Goal: Information Seeking & Learning: Check status

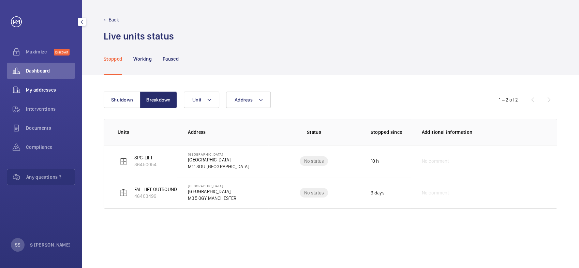
click at [44, 90] on span "My addresses" at bounding box center [50, 90] width 49 height 7
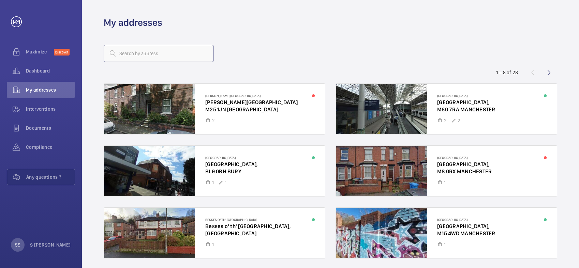
click at [139, 55] on input "text" at bounding box center [159, 53] width 110 height 17
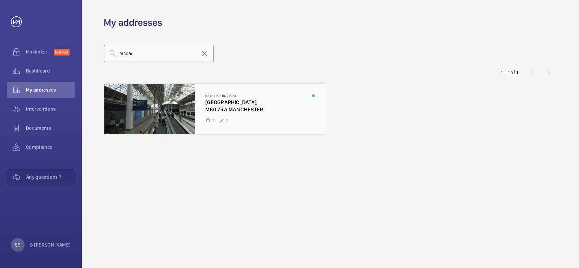
type input "piccad"
click at [218, 106] on div at bounding box center [214, 109] width 221 height 50
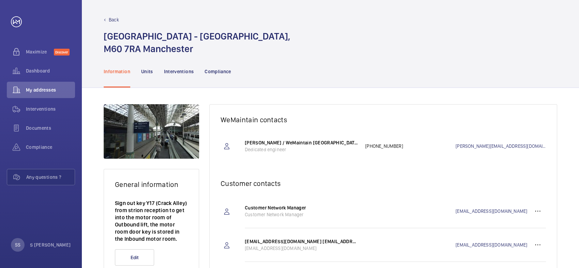
drag, startPoint x: 149, startPoint y: 68, endPoint x: 217, endPoint y: 99, distance: 75.2
click at [149, 69] on p "Units" at bounding box center [147, 71] width 12 height 7
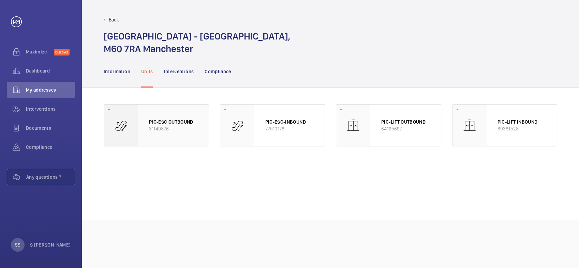
click at [184, 138] on div "PIC-ESC OUTBOUND 31149876" at bounding box center [173, 126] width 71 height 42
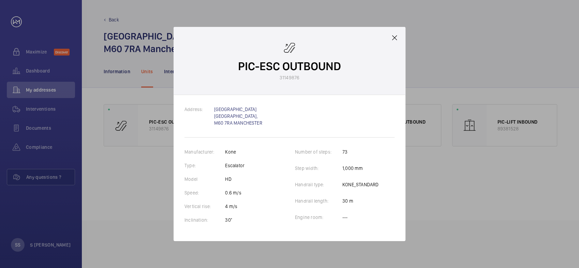
click at [504, 193] on div at bounding box center [289, 134] width 579 height 268
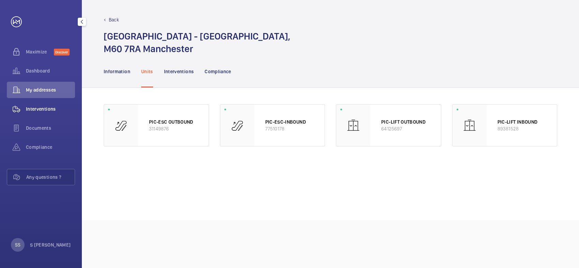
click at [43, 105] on div "Interventions" at bounding box center [41, 109] width 68 height 16
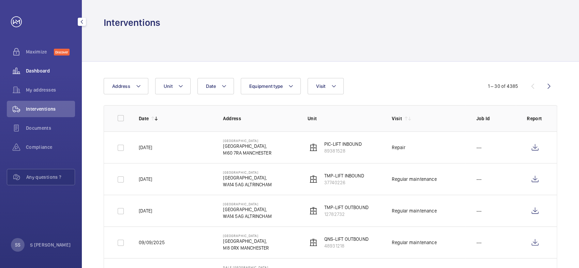
click at [41, 65] on div "Dashboard" at bounding box center [41, 71] width 68 height 16
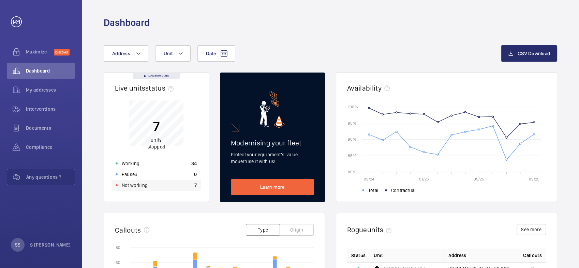
click at [138, 185] on p "Not working" at bounding box center [135, 185] width 26 height 7
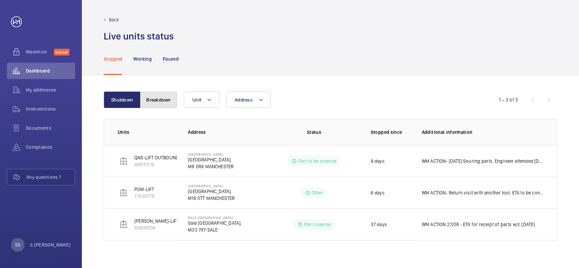
click at [166, 98] on button "Breakdown" at bounding box center [158, 100] width 37 height 16
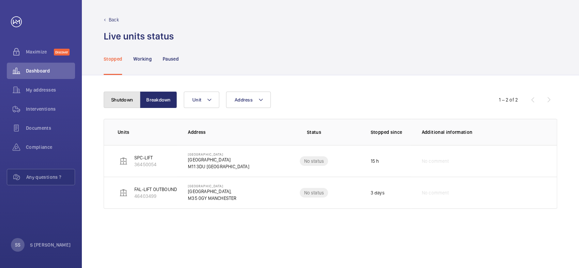
click at [112, 97] on button "Shutdown" at bounding box center [122, 100] width 37 height 16
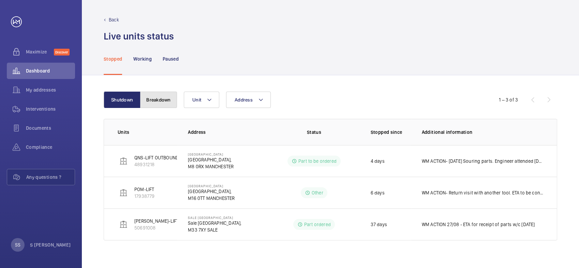
click at [164, 98] on button "Breakdown" at bounding box center [158, 100] width 37 height 16
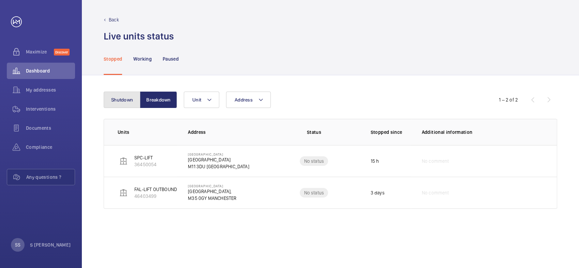
drag, startPoint x: 126, startPoint y: 97, endPoint x: 132, endPoint y: 127, distance: 30.1
click at [126, 98] on button "Shutdown" at bounding box center [122, 100] width 37 height 16
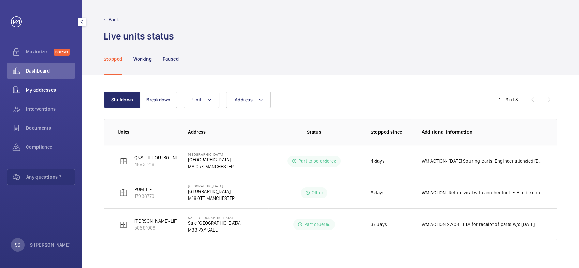
click at [49, 92] on span "My addresses" at bounding box center [50, 90] width 49 height 7
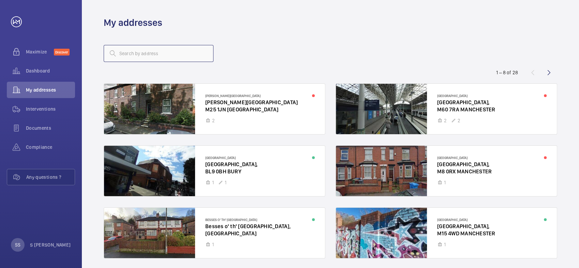
click at [161, 50] on input "text" at bounding box center [159, 53] width 110 height 17
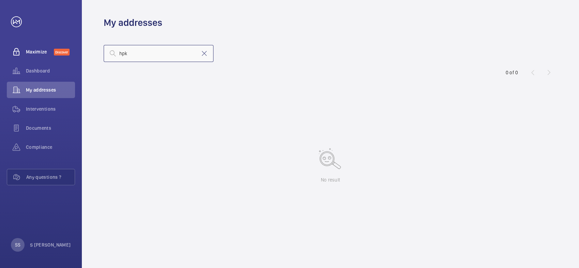
drag, startPoint x: 125, startPoint y: 54, endPoint x: 58, endPoint y: 48, distance: 68.0
click at [58, 48] on mat-sidenav-content "Maximize Discover Dashboard My addresses Interventions Documents Compliance Any…" at bounding box center [289, 134] width 579 height 268
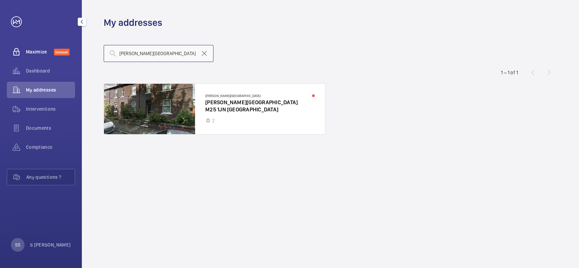
type input "[PERSON_NAME][GEOGRAPHIC_DATA]"
click at [241, 109] on div at bounding box center [214, 109] width 221 height 50
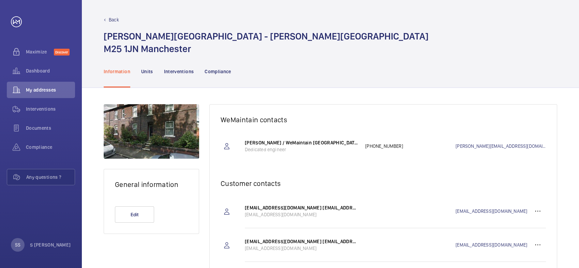
drag, startPoint x: 147, startPoint y: 72, endPoint x: 156, endPoint y: 81, distance: 12.5
click at [147, 72] on p "Units" at bounding box center [147, 71] width 12 height 7
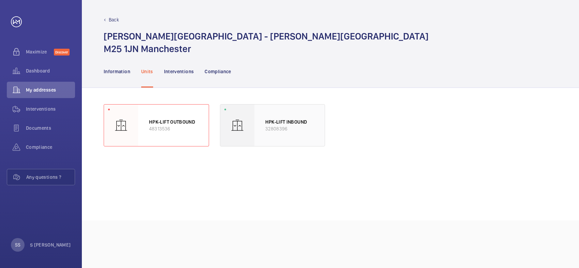
click at [293, 132] on p "32808396" at bounding box center [289, 128] width 49 height 7
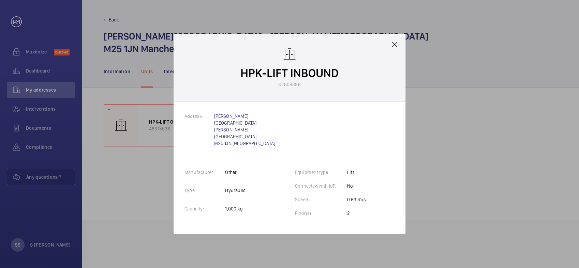
click at [395, 49] on mat-icon at bounding box center [394, 45] width 8 height 8
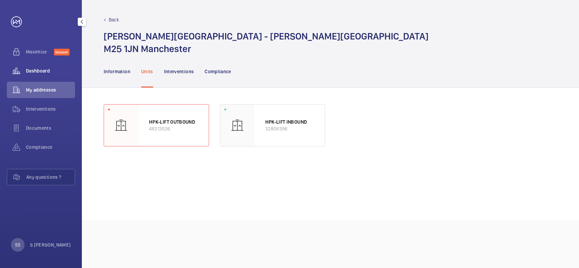
click at [40, 73] on span "Dashboard" at bounding box center [50, 70] width 49 height 7
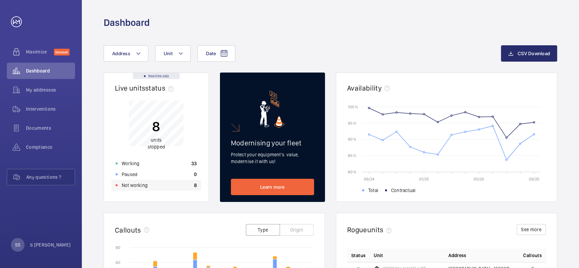
click at [150, 183] on div "Not working 8" at bounding box center [156, 185] width 90 height 11
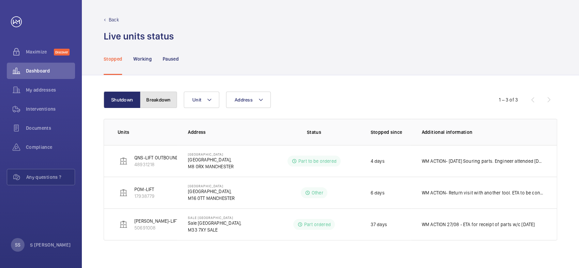
click at [161, 101] on button "Breakdown" at bounding box center [158, 100] width 37 height 16
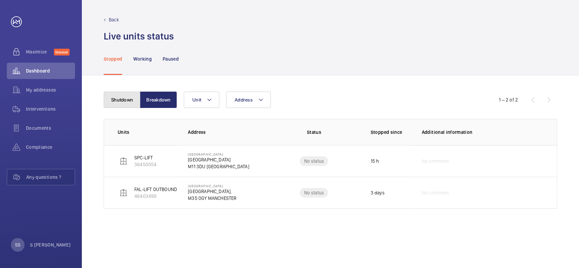
click at [116, 98] on button "Shutdown" at bounding box center [122, 100] width 37 height 16
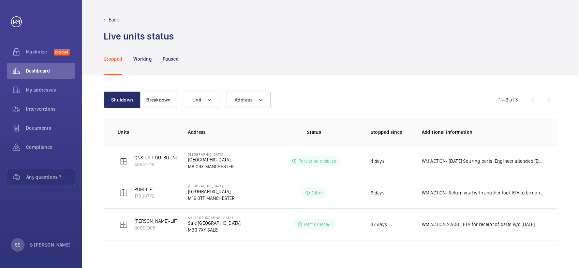
drag, startPoint x: 174, startPoint y: 58, endPoint x: 172, endPoint y: 78, distance: 20.6
click at [174, 58] on p "Paused" at bounding box center [171, 59] width 16 height 7
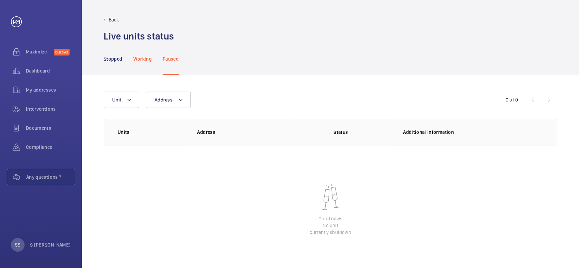
click at [146, 60] on p "Working" at bounding box center [142, 59] width 18 height 7
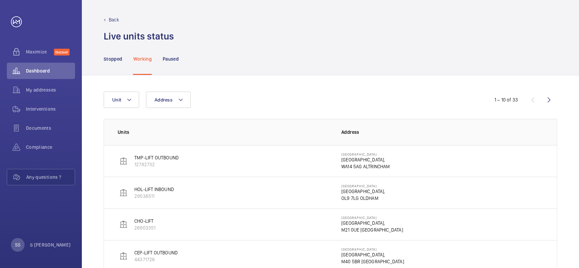
drag, startPoint x: 119, startPoint y: 60, endPoint x: 134, endPoint y: 76, distance: 22.2
click at [119, 60] on p "Stopped" at bounding box center [113, 59] width 18 height 7
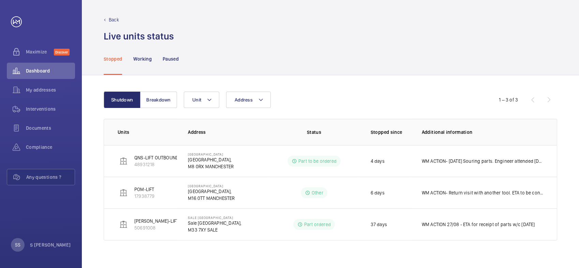
click at [172, 60] on p "Paused" at bounding box center [171, 59] width 16 height 7
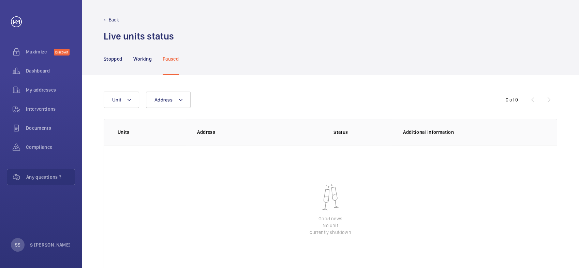
drag, startPoint x: 110, startPoint y: 57, endPoint x: 132, endPoint y: 74, distance: 27.5
click at [110, 57] on p "Stopped" at bounding box center [113, 59] width 18 height 7
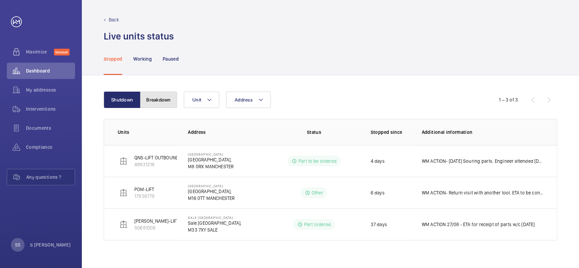
click at [167, 98] on button "Breakdown" at bounding box center [158, 100] width 37 height 16
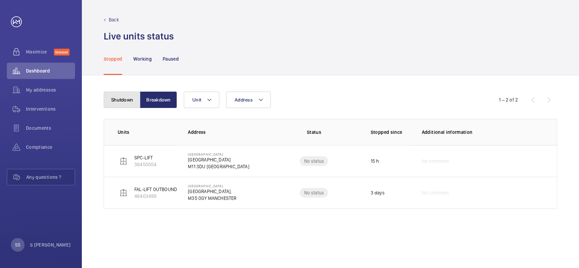
drag, startPoint x: 120, startPoint y: 98, endPoint x: 119, endPoint y: 104, distance: 6.2
click at [120, 98] on button "Shutdown" at bounding box center [122, 100] width 37 height 16
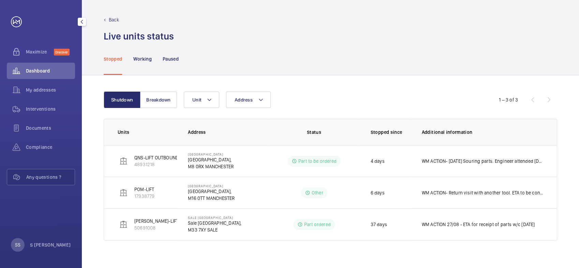
click at [24, 215] on div "Maximize Discover Dashboard My addresses Interventions Documents Compliance Any…" at bounding box center [41, 134] width 82 height 268
click at [162, 98] on button "Breakdown" at bounding box center [158, 100] width 37 height 16
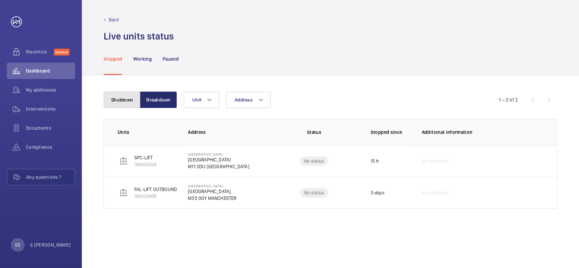
click at [122, 104] on button "Shutdown" at bounding box center [122, 100] width 37 height 16
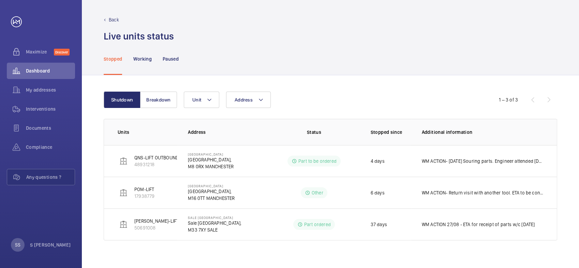
click at [546, 98] on div "1 – 3 of 3" at bounding box center [516, 100] width 82 height 8
click at [534, 98] on div "1 – 3 of 3" at bounding box center [516, 100] width 82 height 8
click at [546, 101] on div "1 – 3 of 3" at bounding box center [516, 100] width 82 height 8
click at [530, 106] on div "Shutdown Breakdown Address Unit 1 – 3 of 3" at bounding box center [330, 100] width 453 height 16
click at [335, 115] on wm-front-table "Shutdown Breakdown Address Unit 1 – 3 of 3 Units Address Status Stopped since A…" at bounding box center [330, 166] width 453 height 149
